Goal: Find specific page/section: Find specific page/section

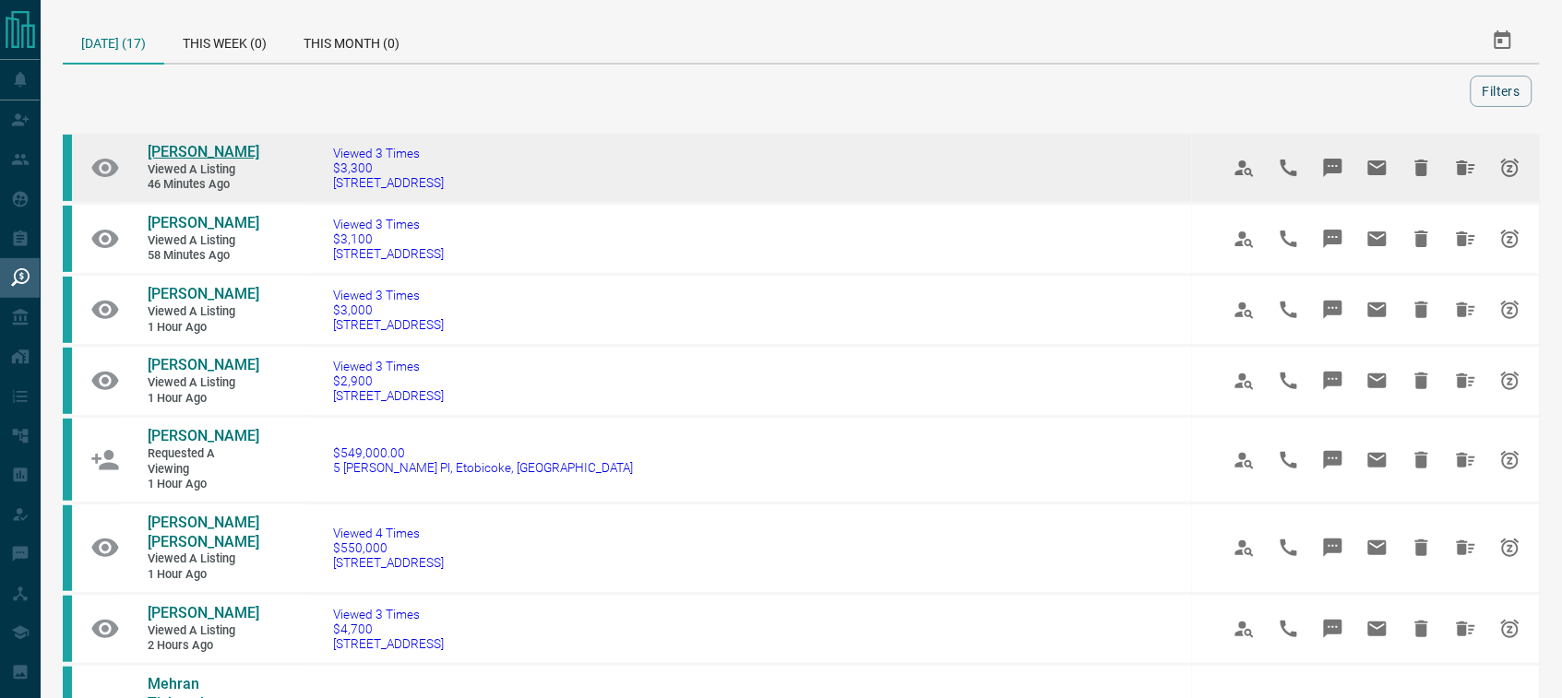
click at [201, 149] on span "[PERSON_NAME]" at bounding box center [204, 152] width 112 height 18
click at [1458, 161] on icon "Hide All from Vincent Vistanio" at bounding box center [1466, 168] width 18 height 15
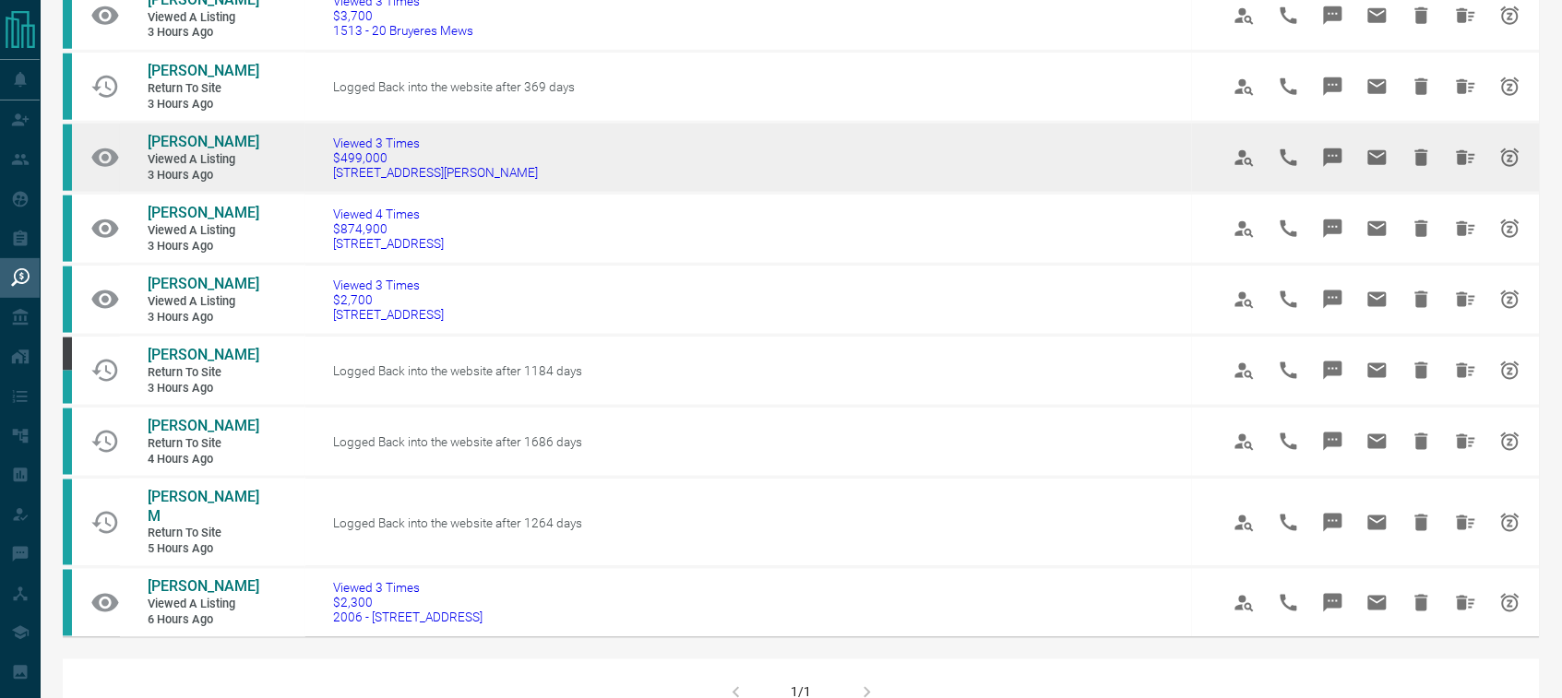
scroll to position [518, 0]
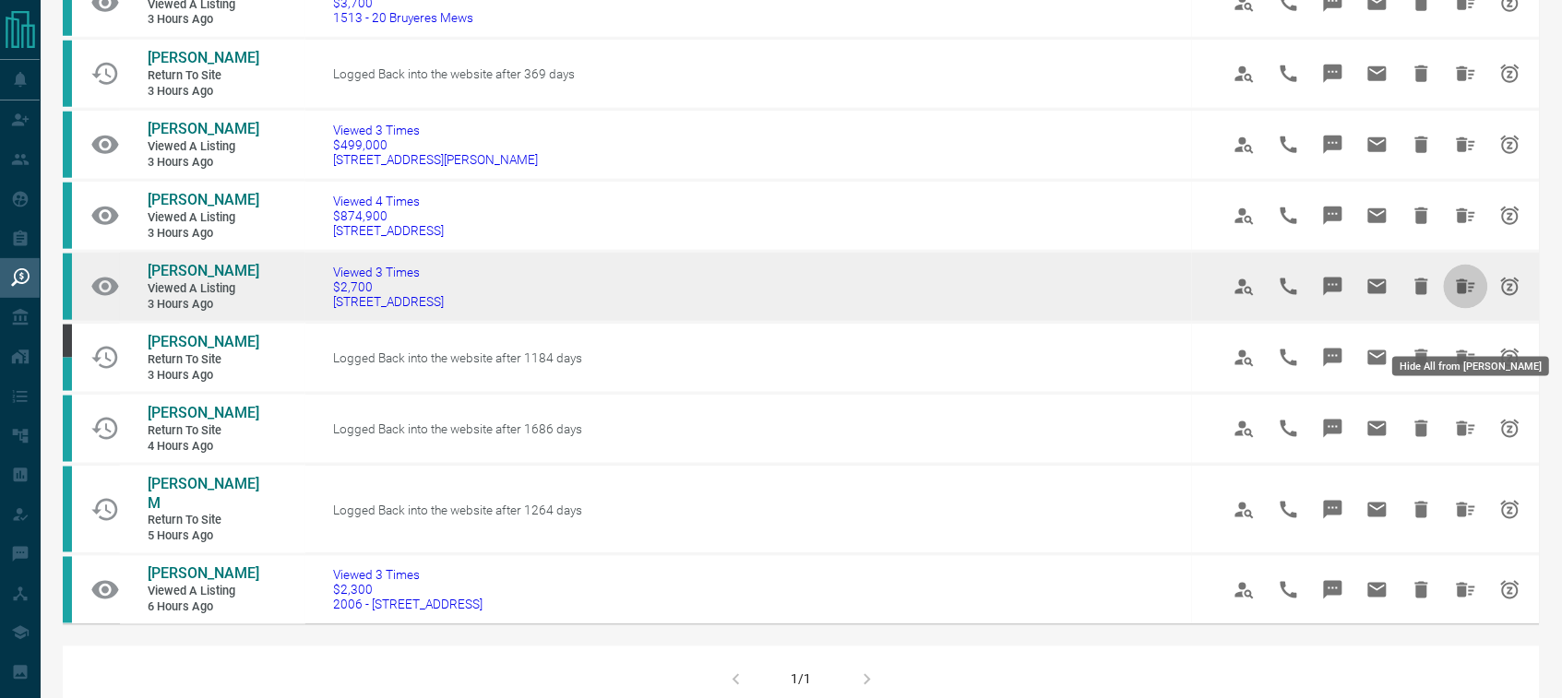
click at [1458, 298] on icon "Hide All from Johanna Arias" at bounding box center [1466, 287] width 22 height 22
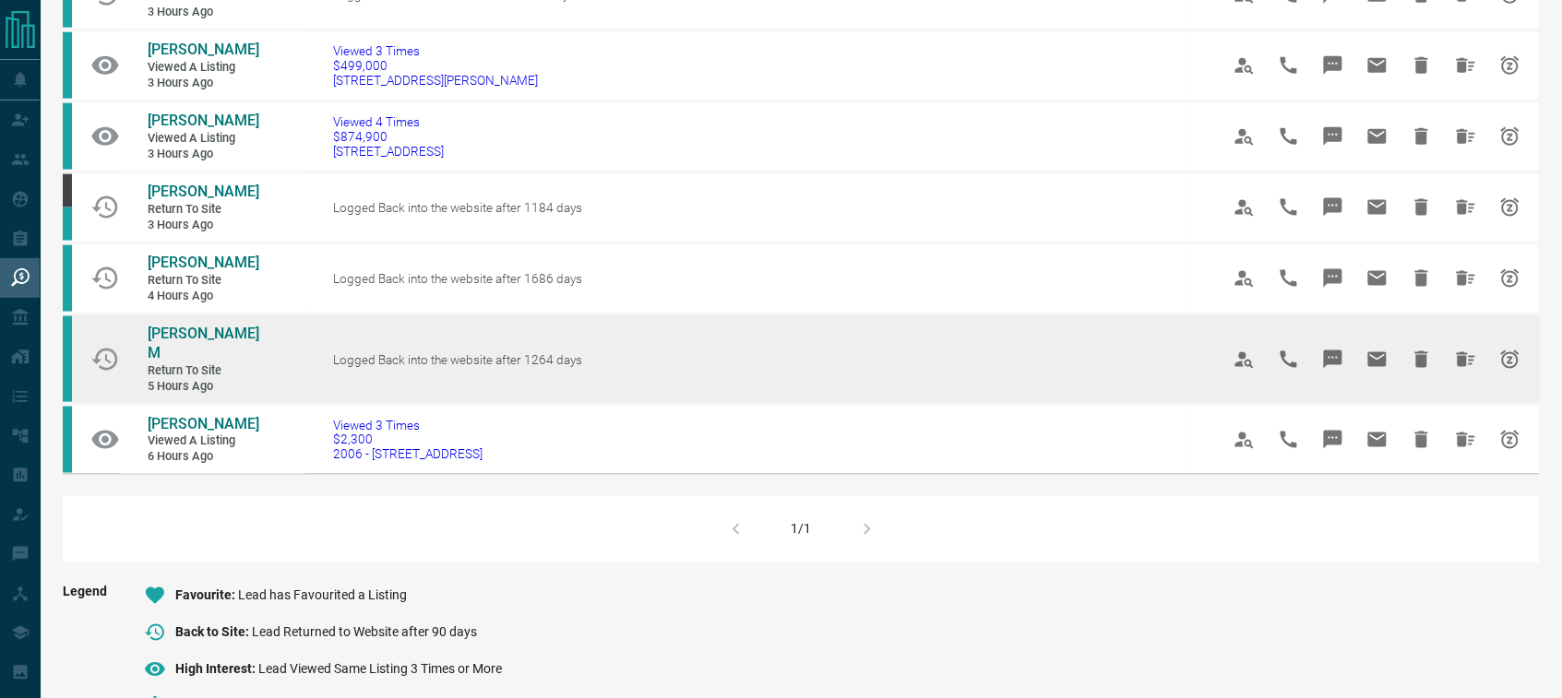
scroll to position [605, 0]
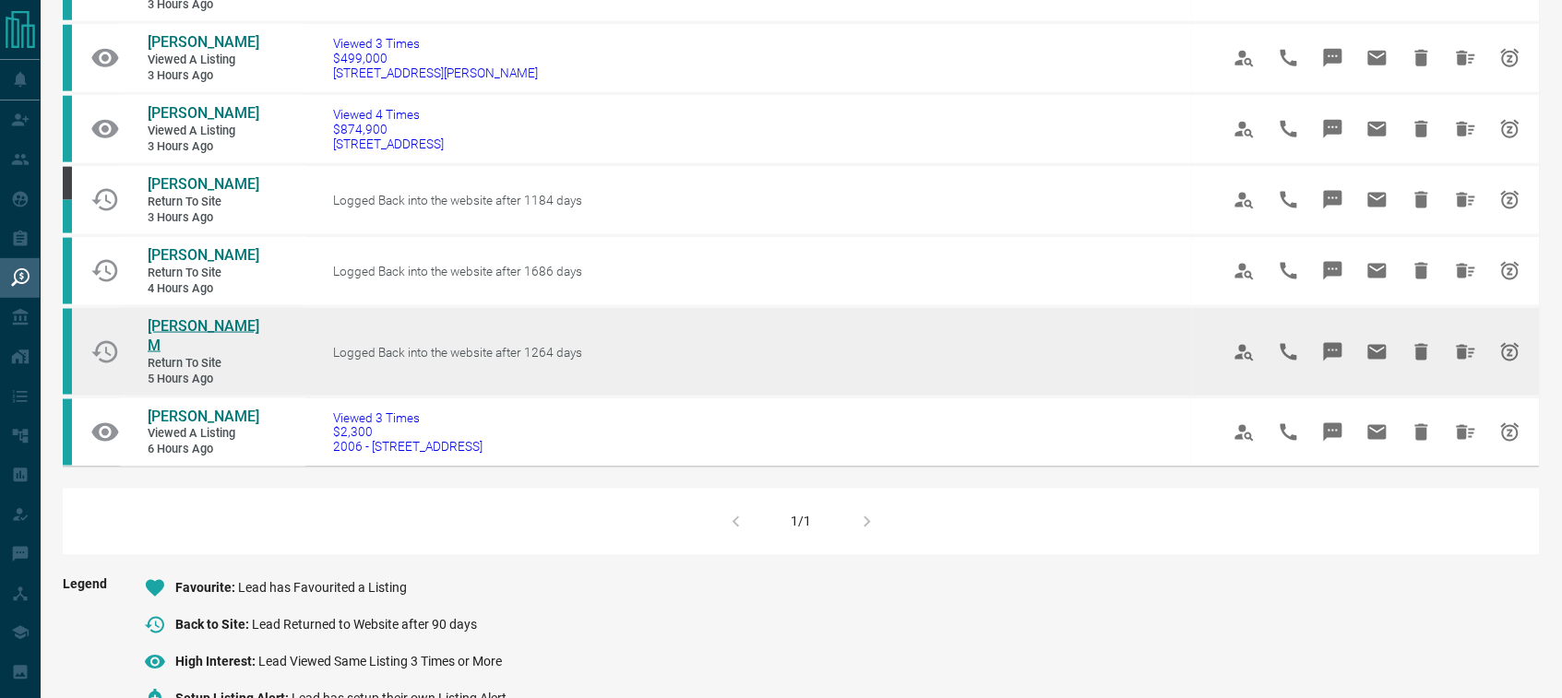
click at [208, 354] on span "[PERSON_NAME] M" at bounding box center [204, 335] width 112 height 37
click at [1458, 363] on icon "Hide All from Priscilla M" at bounding box center [1466, 352] width 22 height 22
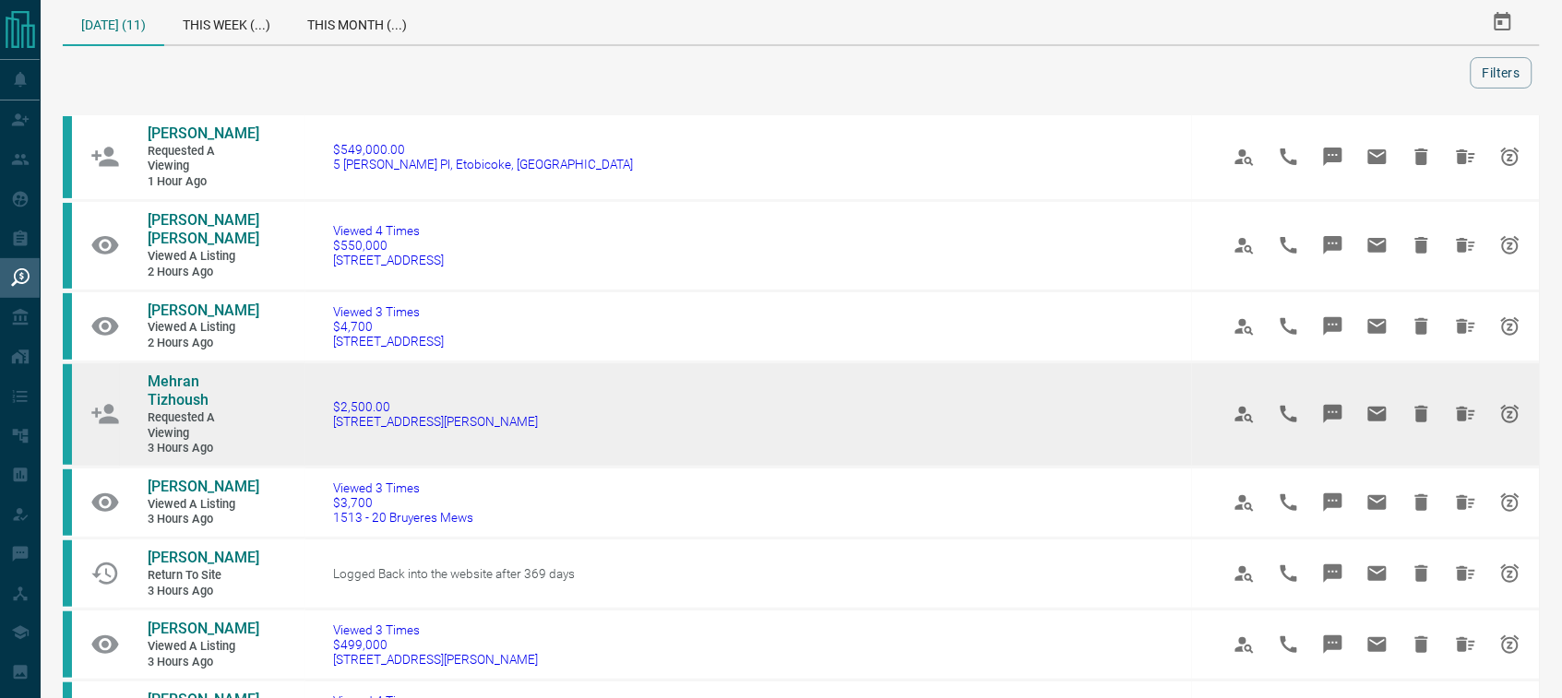
scroll to position [0, 0]
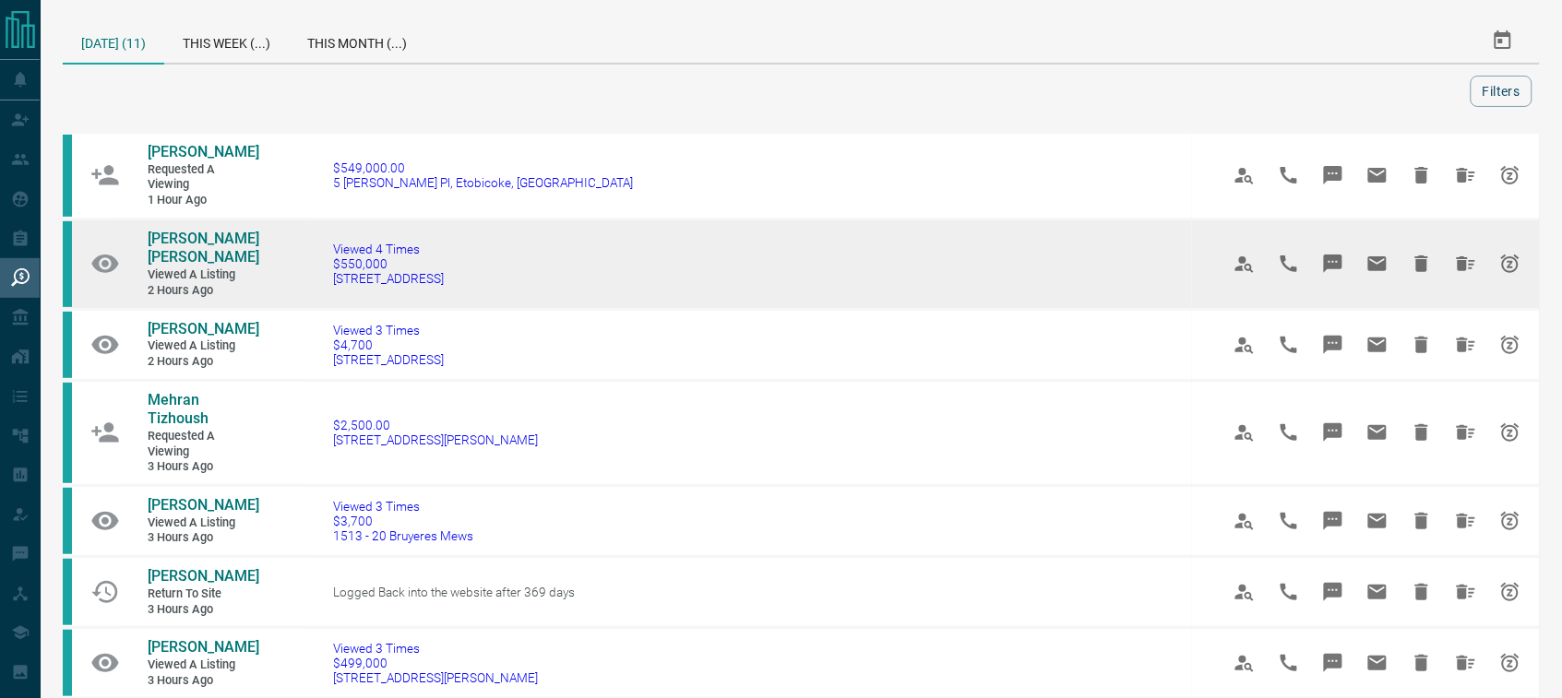
drag, startPoint x: 436, startPoint y: 275, endPoint x: 407, endPoint y: 280, distance: 29.9
click at [410, 280] on td "Viewed 4 Times $550,000 [STREET_ADDRESS]" at bounding box center [748, 264] width 886 height 90
drag, startPoint x: 337, startPoint y: 281, endPoint x: 404, endPoint y: 281, distance: 67.3
click at [333, 281] on td "Viewed 4 Times $550,000 [STREET_ADDRESS]" at bounding box center [748, 264] width 886 height 90
click at [449, 275] on td "Viewed 4 Times $550,000 [STREET_ADDRESS]" at bounding box center [748, 264] width 886 height 90
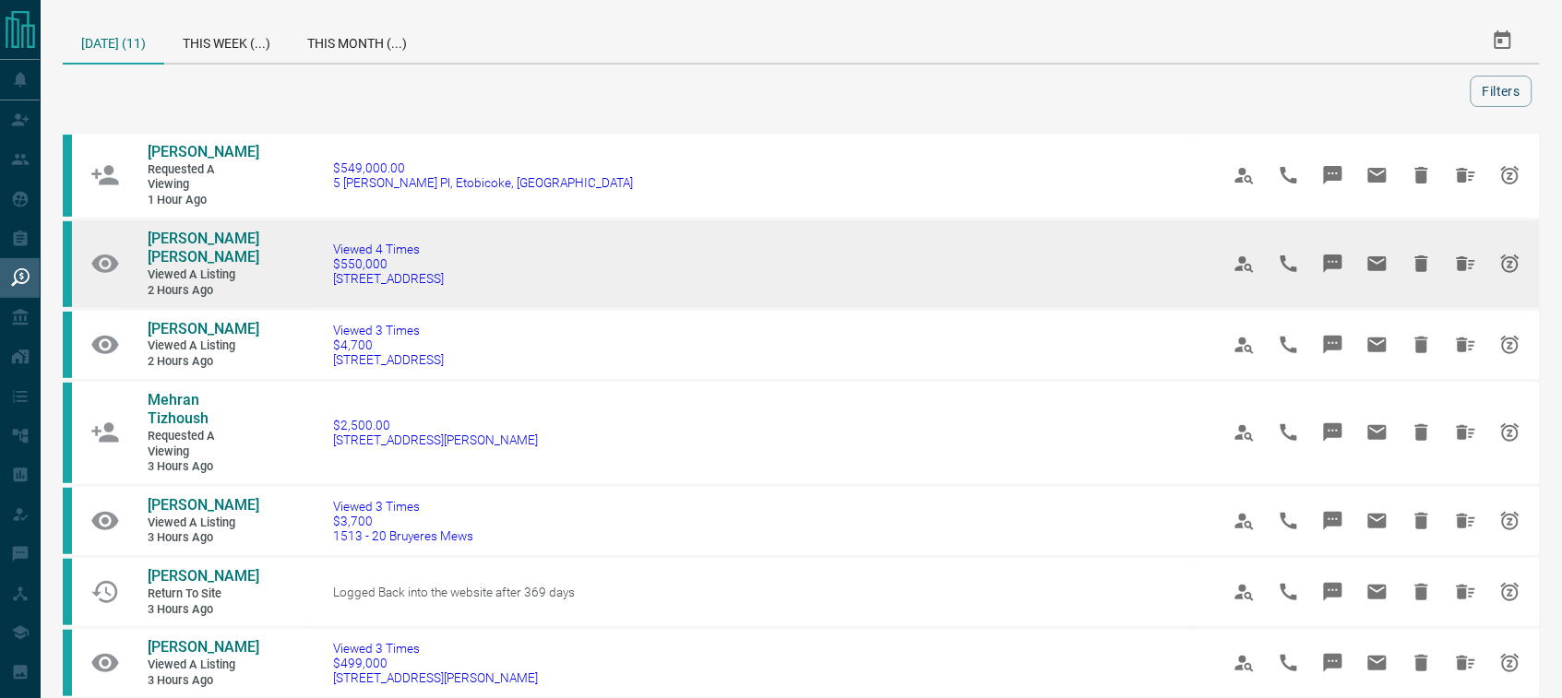
drag, startPoint x: 444, startPoint y: 275, endPoint x: 309, endPoint y: 279, distance: 134.7
click at [309, 279] on td "Viewed 4 Times $550,000 [STREET_ADDRESS]" at bounding box center [748, 264] width 886 height 90
copy span "[STREET_ADDRESS]"
click at [204, 232] on span "[PERSON_NAME] [PERSON_NAME]" at bounding box center [204, 248] width 112 height 37
click at [1467, 259] on icon "Hide All from Janet Kris" at bounding box center [1466, 264] width 22 height 22
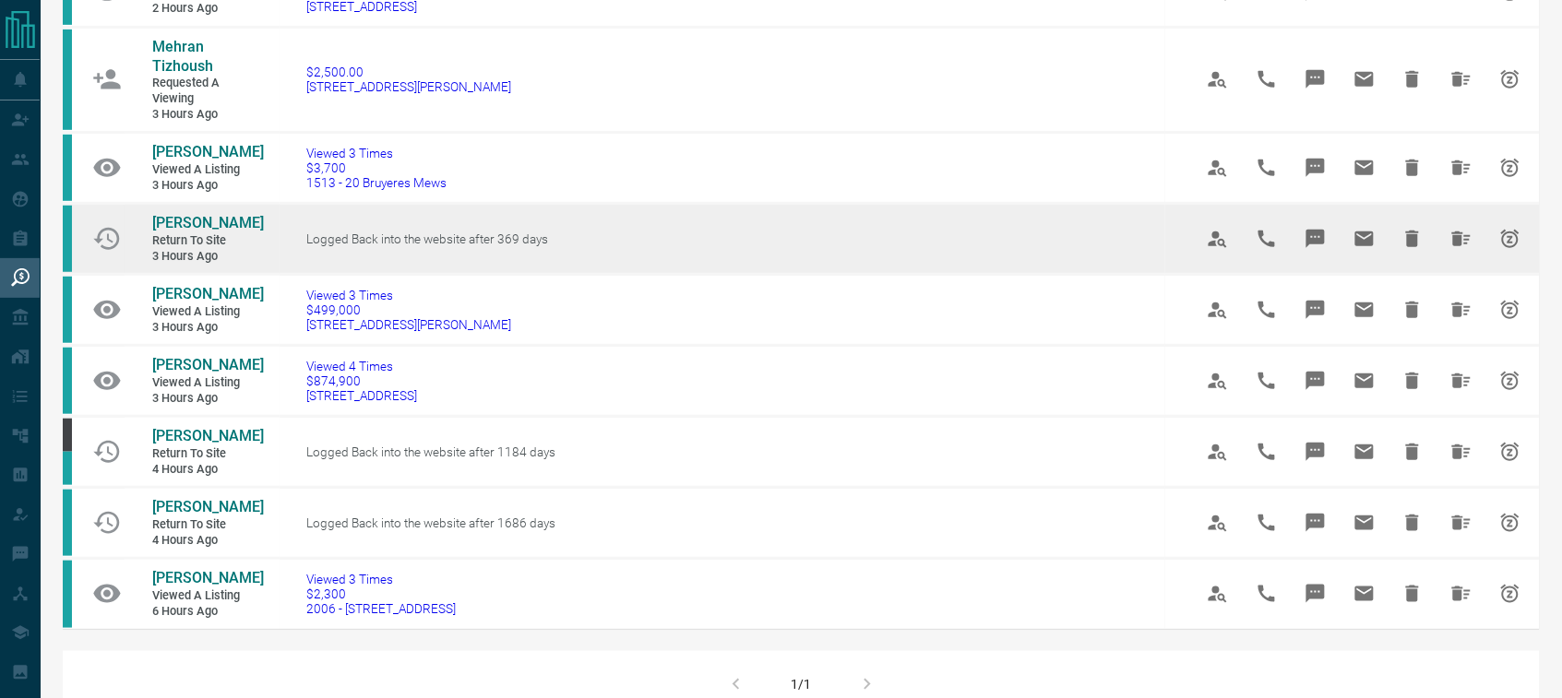
scroll to position [375, 0]
